Goal: Task Accomplishment & Management: Complete application form

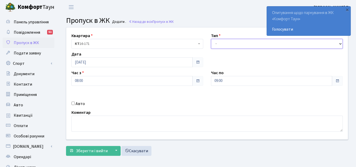
click at [221, 44] on select "- Доставка Таксі Гості Сервіс" at bounding box center [277, 44] width 132 height 10
select select "3"
click at [211, 39] on select "- Доставка Таксі Гості Сервіс" at bounding box center [277, 44] width 132 height 10
click at [75, 102] on div "Авто" at bounding box center [137, 103] width 139 height 6
click at [72, 101] on input "Авто" at bounding box center [72, 102] width 3 height 3
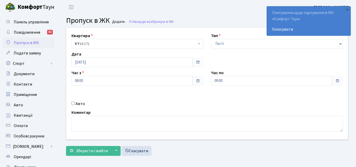
checkbox input "true"
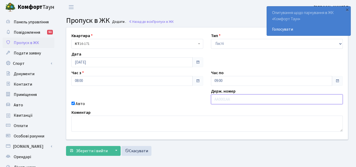
paste input "АН1876ММ"
type input "АН1876ММ"
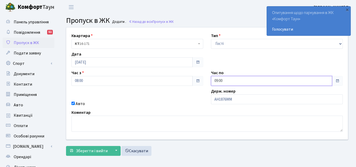
click at [223, 81] on input "09:00" at bounding box center [271, 81] width 121 height 10
click at [228, 19] on icon at bounding box center [225, 22] width 14 height 14
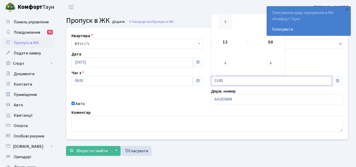
click at [228, 19] on icon at bounding box center [225, 22] width 14 height 14
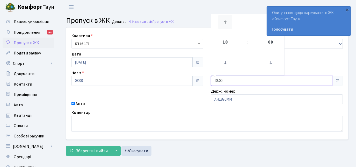
click at [228, 19] on icon at bounding box center [225, 22] width 14 height 14
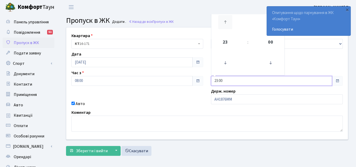
click at [228, 19] on icon at bounding box center [225, 22] width 14 height 14
click at [224, 58] on icon at bounding box center [225, 63] width 14 height 14
type input "23:00"
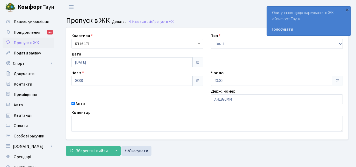
click at [174, 99] on div "Квартира <b>КТ</b>&nbsp;&nbsp;&nbsp;&nbsp;16-171 КТ 16-171 Тип - Доставка Таксі…" at bounding box center [206, 83] width 289 height 112
click at [95, 151] on span "Зберегти і вийти" at bounding box center [92, 151] width 32 height 6
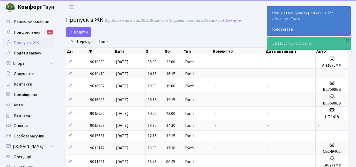
select select "25"
